Goal: Information Seeking & Learning: Learn about a topic

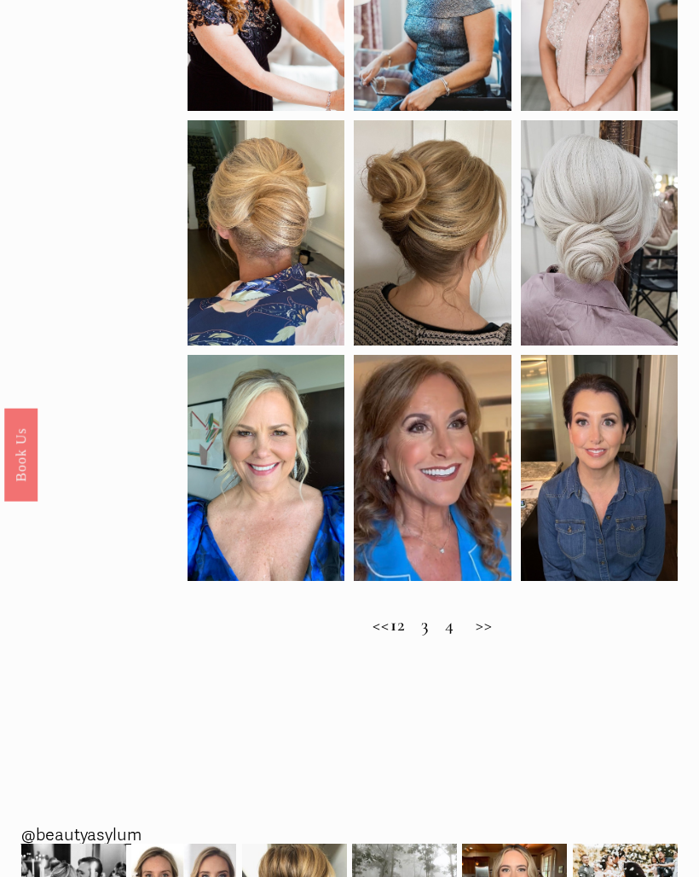
scroll to position [640, 0]
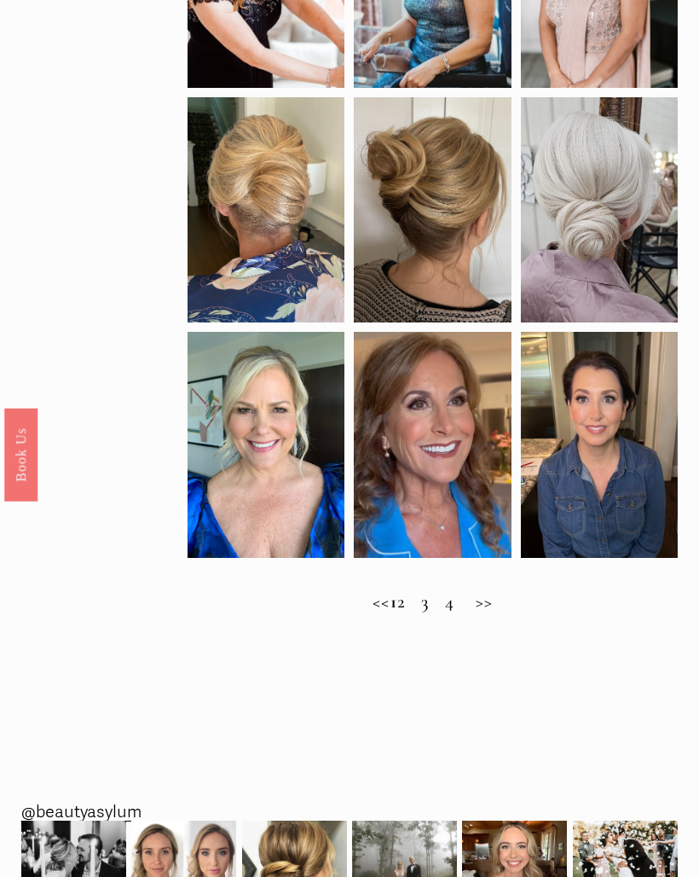
click at [505, 614] on h2 "<< 1 2 3 4 >>" at bounding box center [433, 603] width 490 height 22
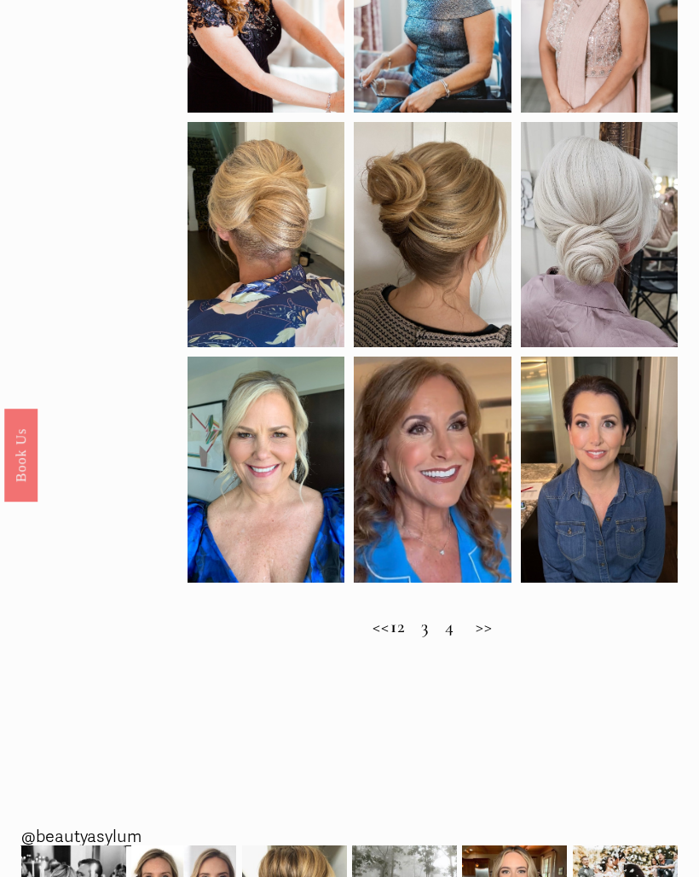
scroll to position [615, 0]
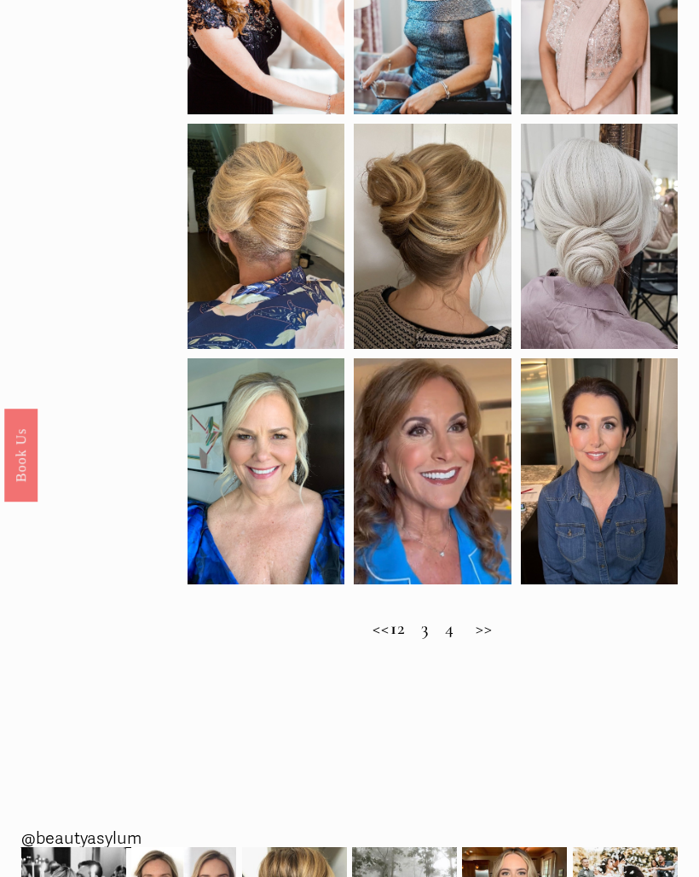
click at [419, 640] on h2 "<< 1 2 3 4 >>" at bounding box center [433, 628] width 490 height 22
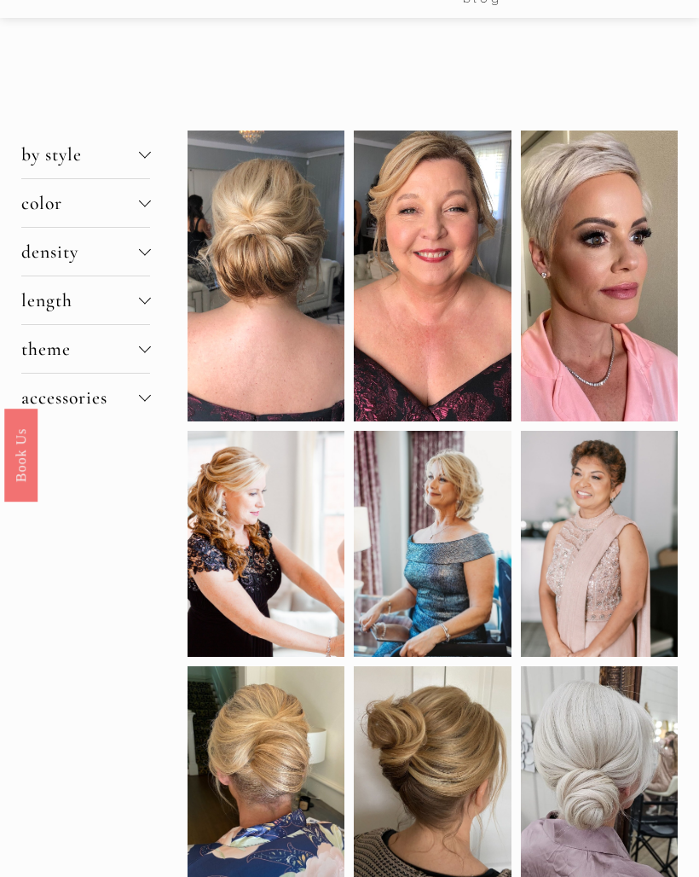
scroll to position [71, 0]
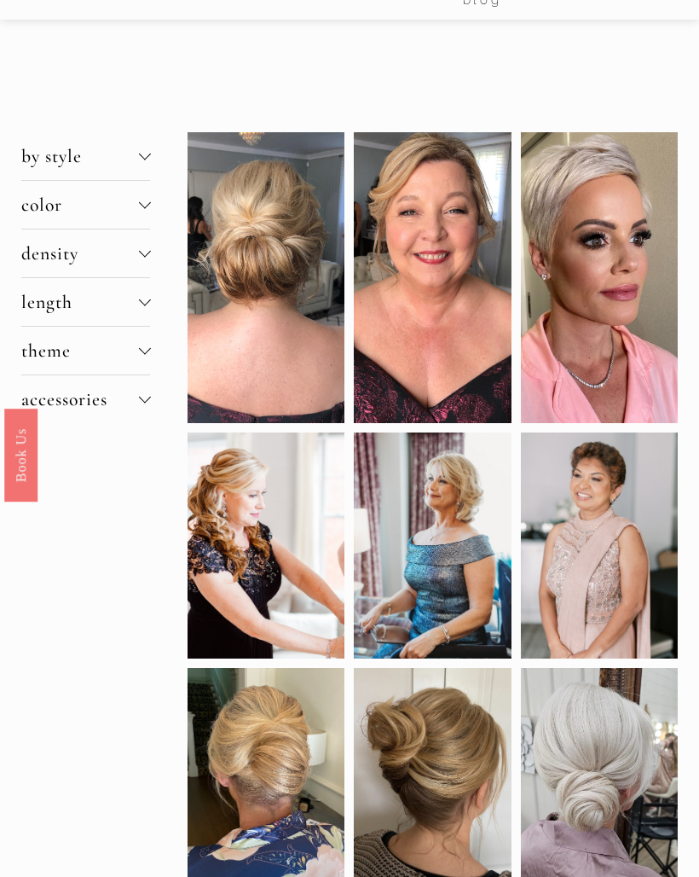
click at [150, 153] on div at bounding box center [144, 156] width 12 height 12
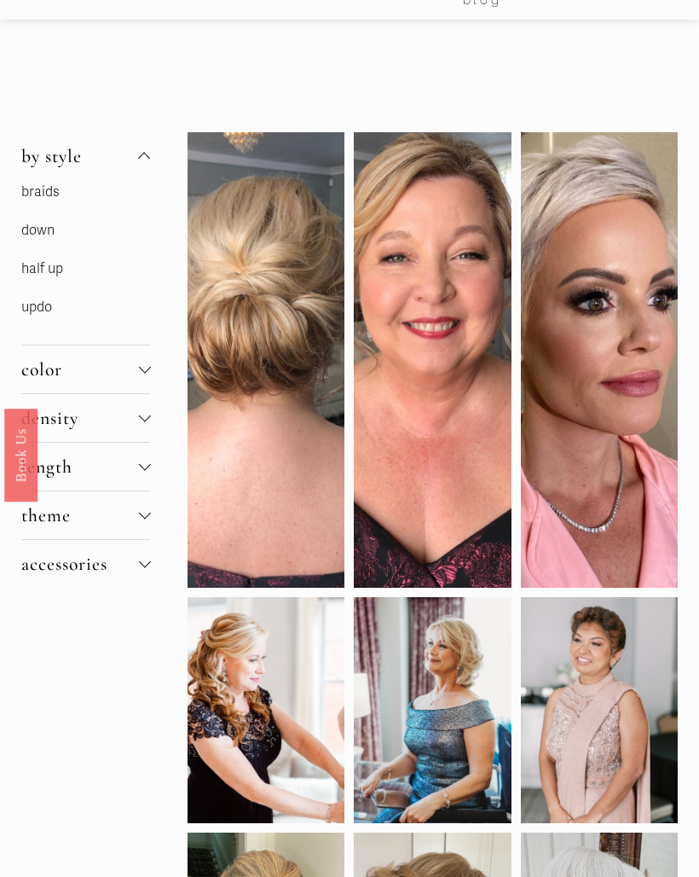
click at [63, 309] on p "updo" at bounding box center [86, 307] width 130 height 25
click at [48, 310] on link "updo" at bounding box center [36, 306] width 31 height 17
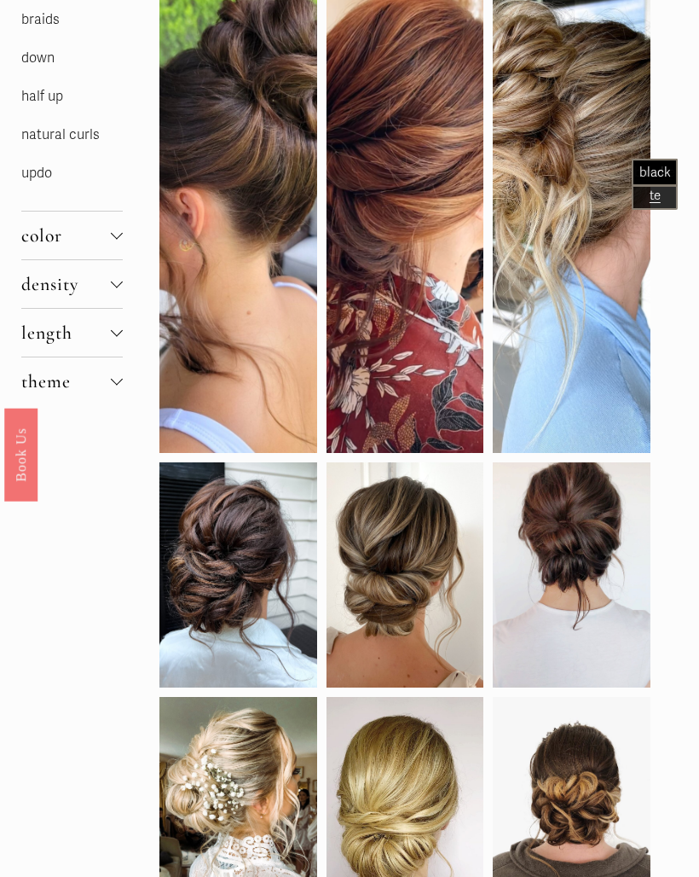
click at [119, 332] on div at bounding box center [117, 332] width 12 height 12
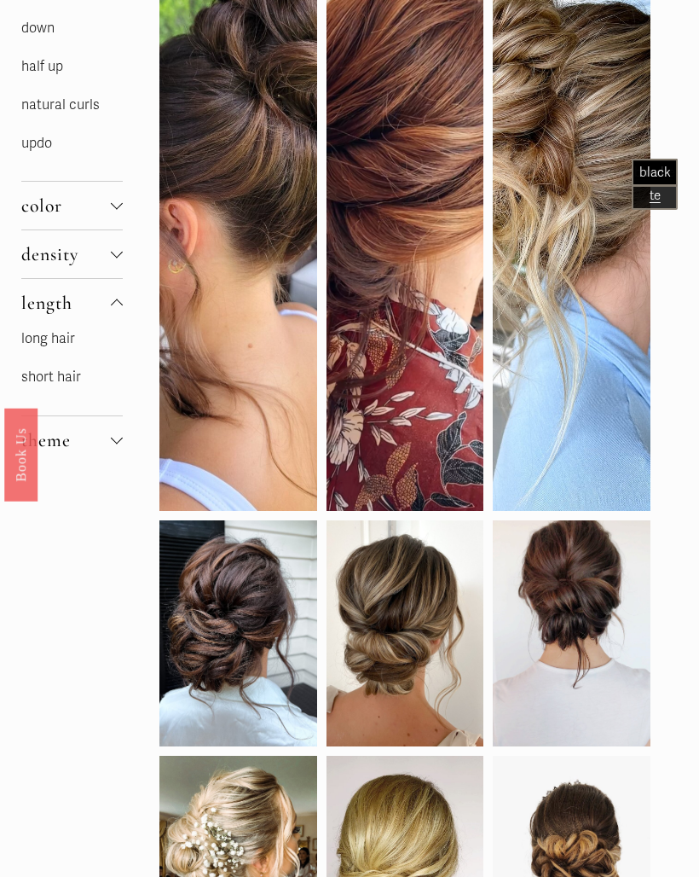
scroll to position [356, 0]
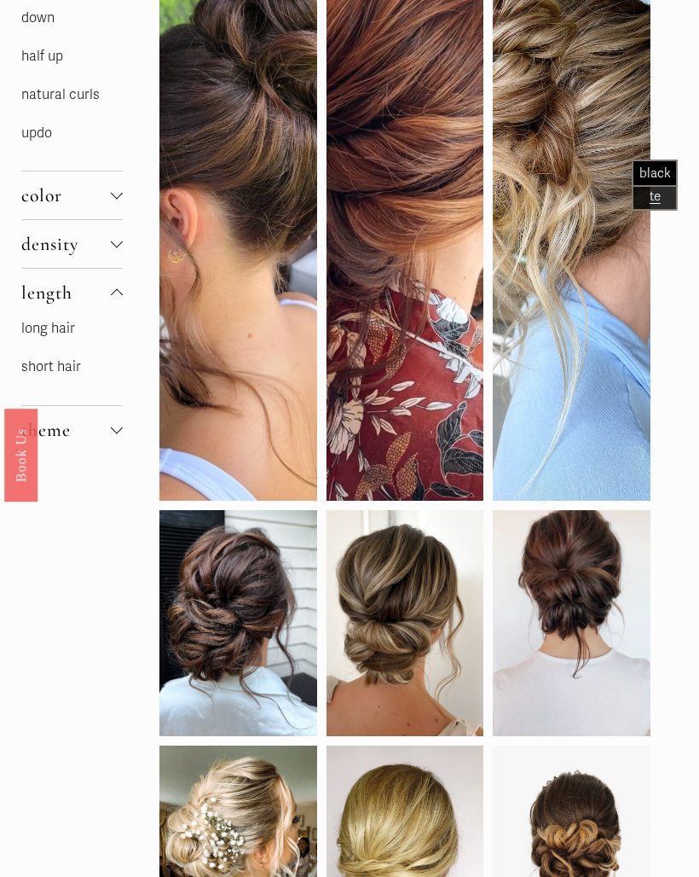
click at [66, 373] on link "short hair" at bounding box center [51, 366] width 60 height 17
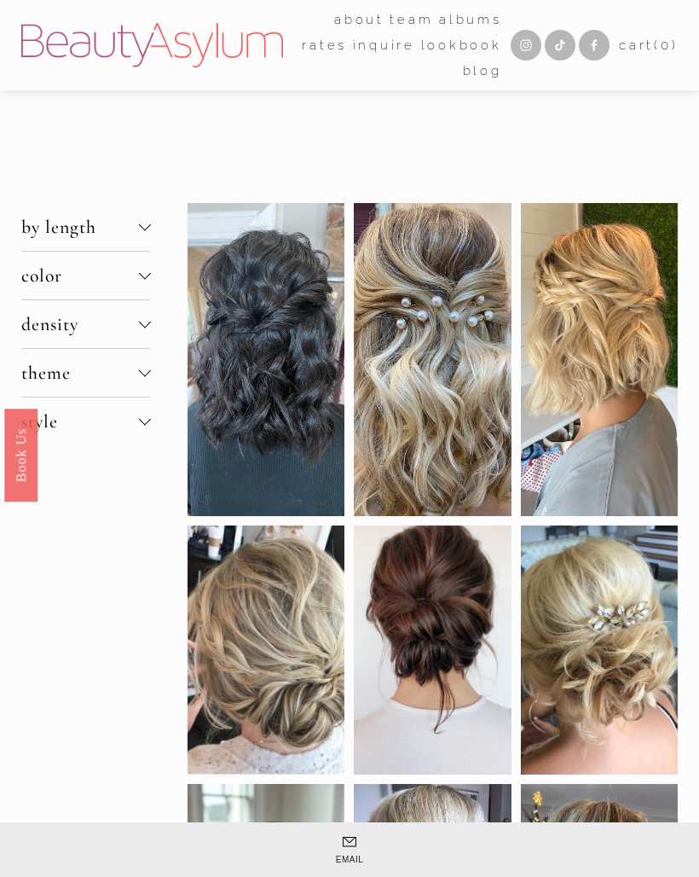
click at [146, 281] on div at bounding box center [144, 275] width 12 height 12
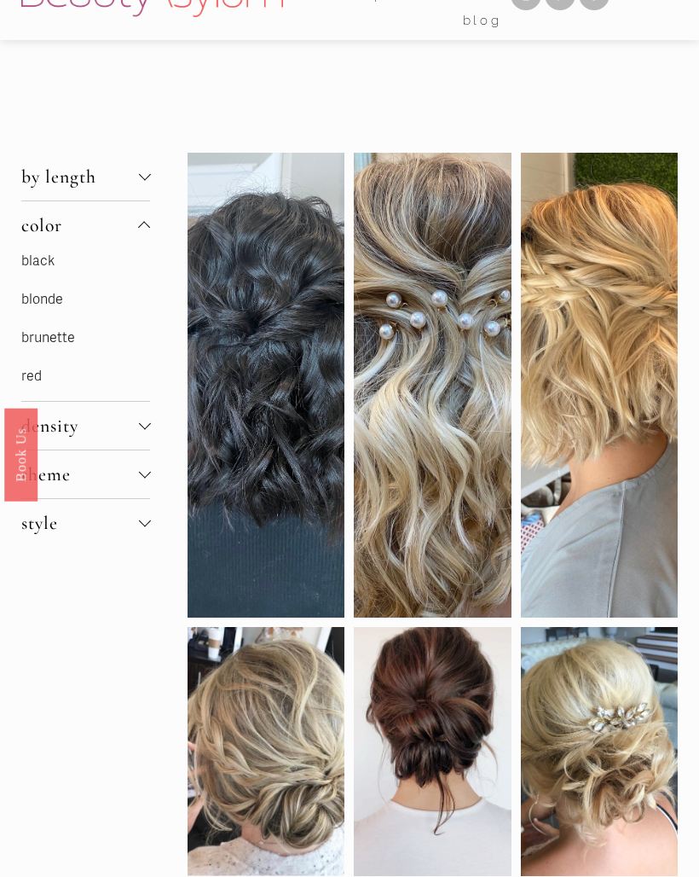
scroll to position [50, 0]
click at [49, 308] on link "blonde" at bounding box center [42, 299] width 42 height 17
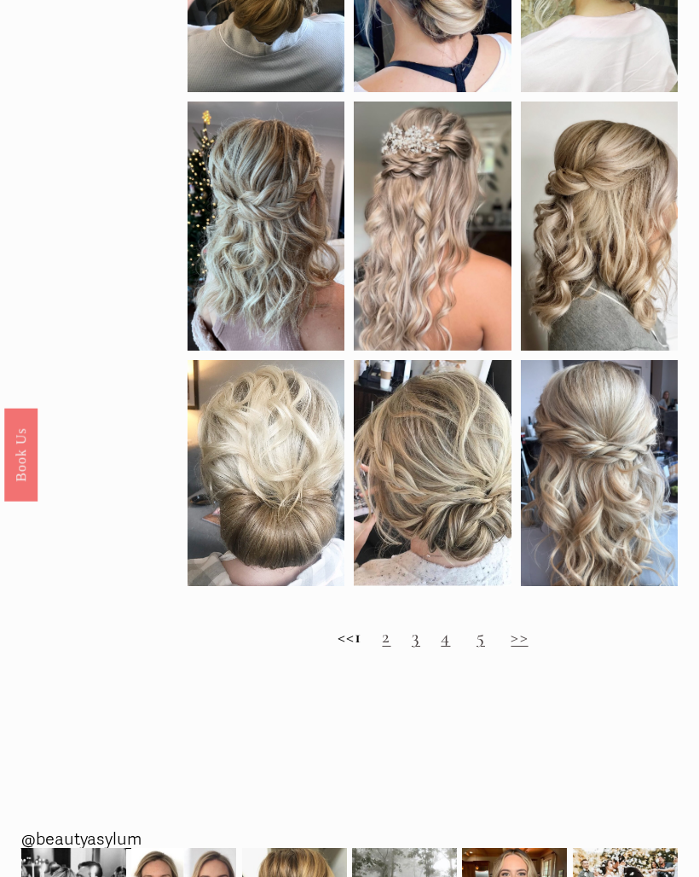
scroll to position [870, 0]
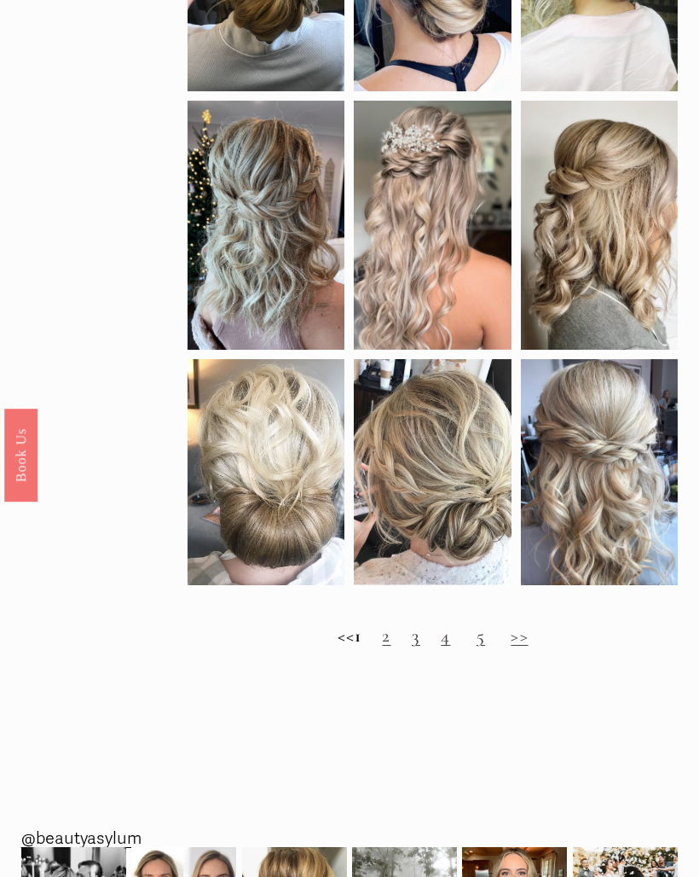
click at [420, 643] on link "3" at bounding box center [416, 635] width 9 height 22
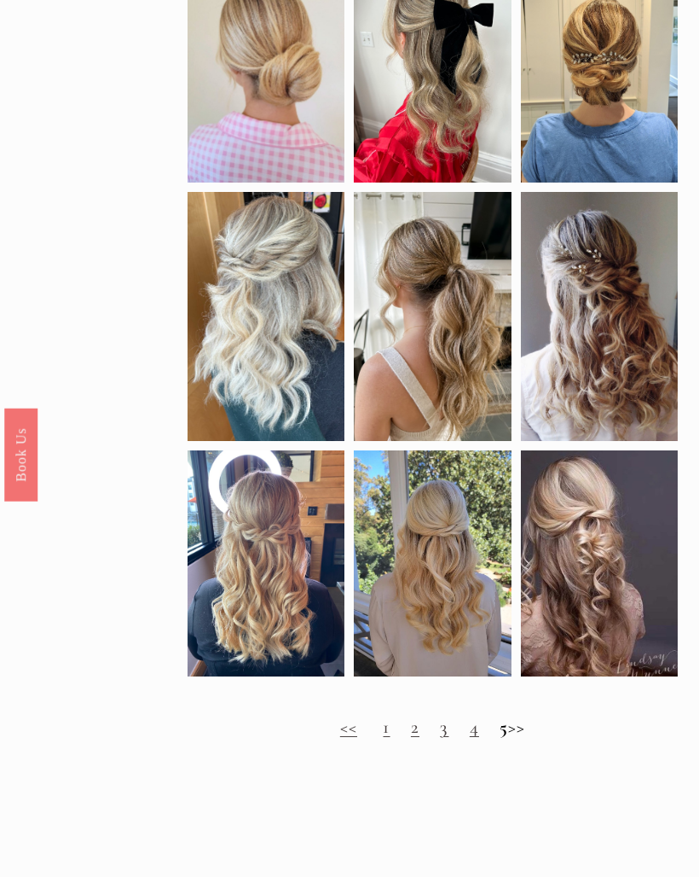
scroll to position [773, 0]
